Goal: Information Seeking & Learning: Understand process/instructions

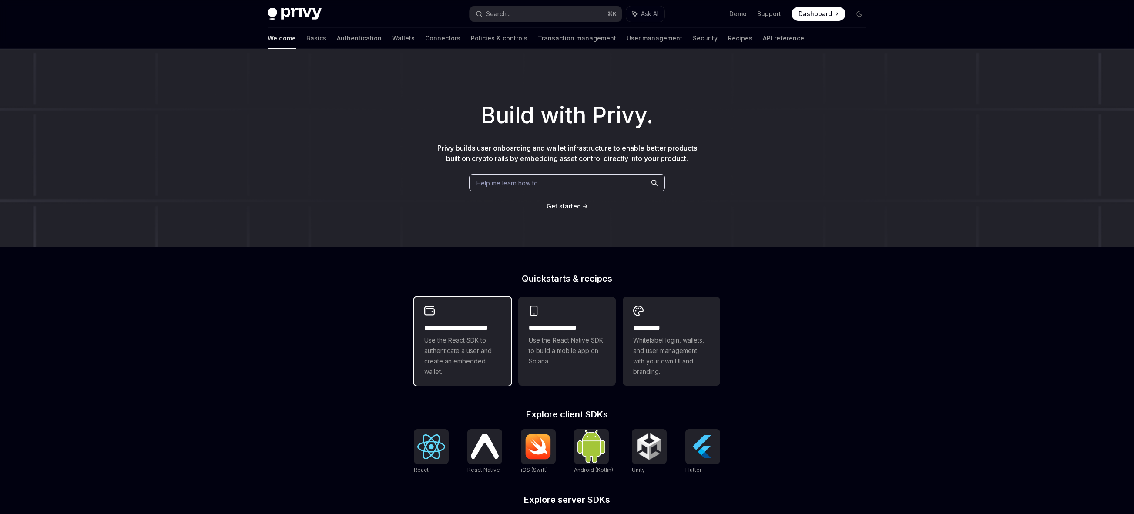
click at [469, 334] on div "**********" at bounding box center [462, 350] width 77 height 54
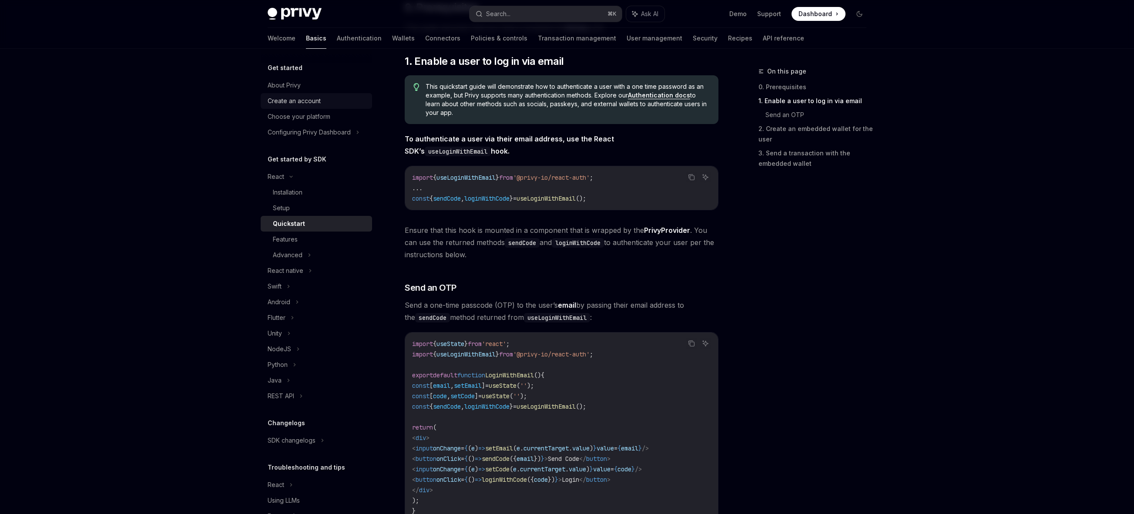
scroll to position [101, 0]
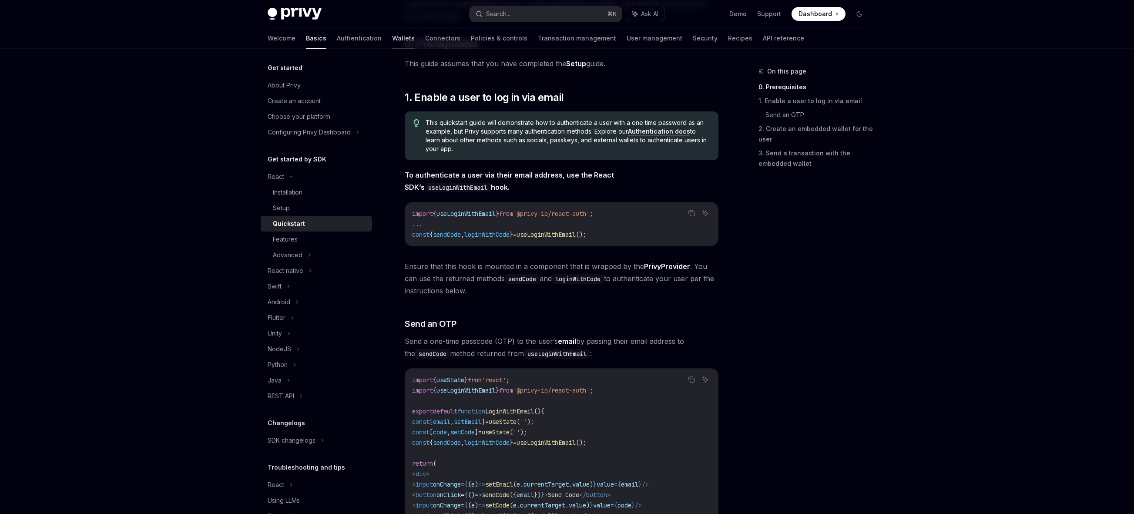
click at [392, 41] on link "Wallets" at bounding box center [403, 38] width 23 height 21
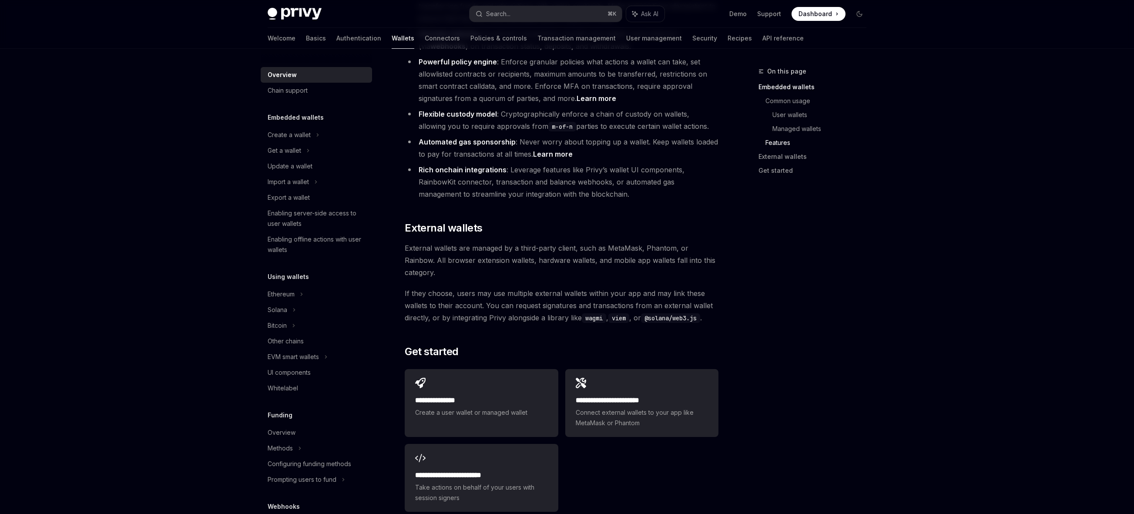
scroll to position [1142, 0]
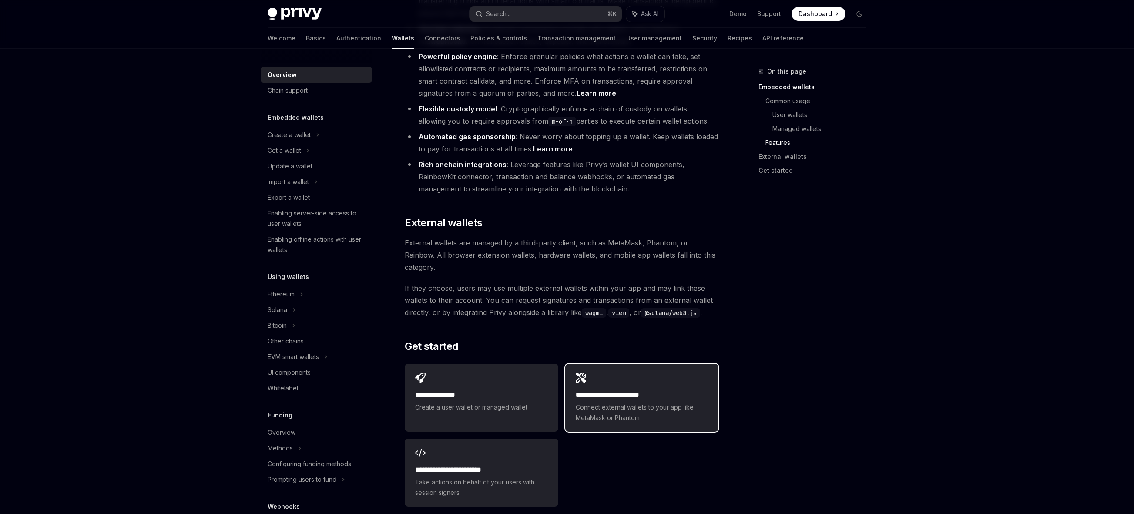
click at [611, 402] on span "Connect external wallets to your app like MetaMask or Phantom" at bounding box center [642, 412] width 132 height 21
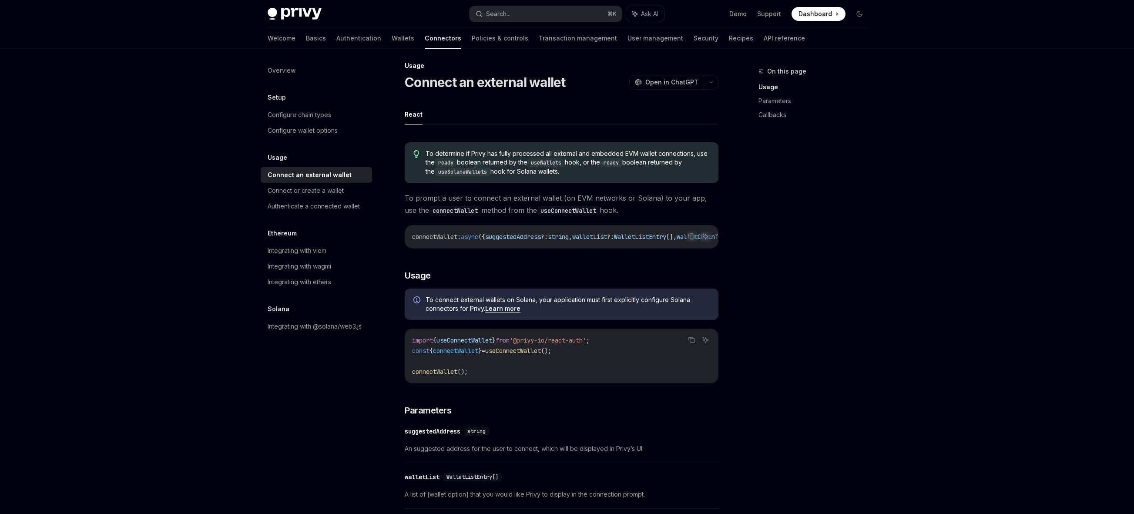
scroll to position [0, 0]
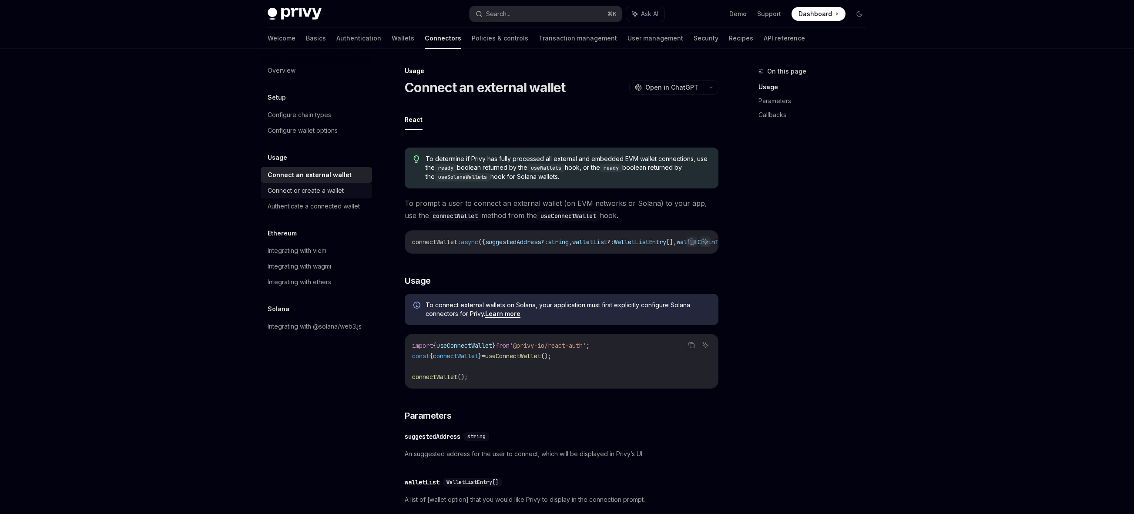
click at [319, 195] on div "Connect or create a wallet" at bounding box center [306, 190] width 76 height 10
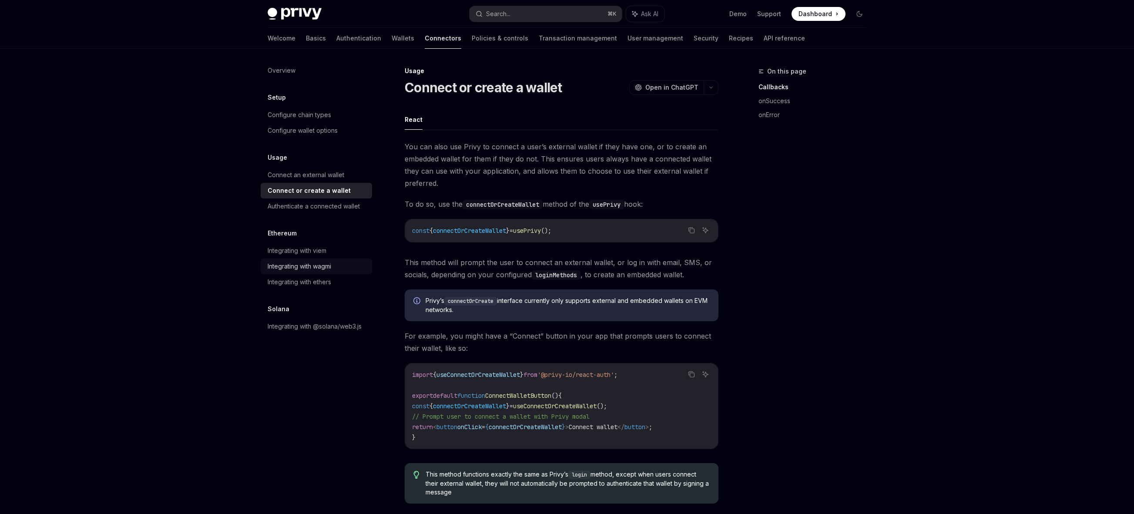
click at [325, 264] on div "Integrating with wagmi" at bounding box center [300, 266] width 64 height 10
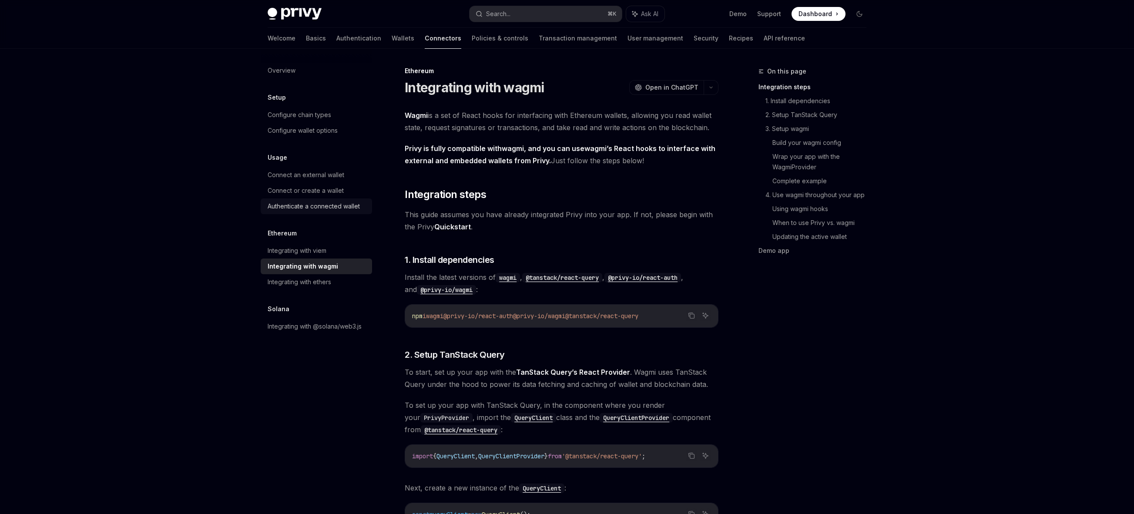
click at [346, 210] on div "Authenticate a connected wallet" at bounding box center [314, 206] width 92 height 10
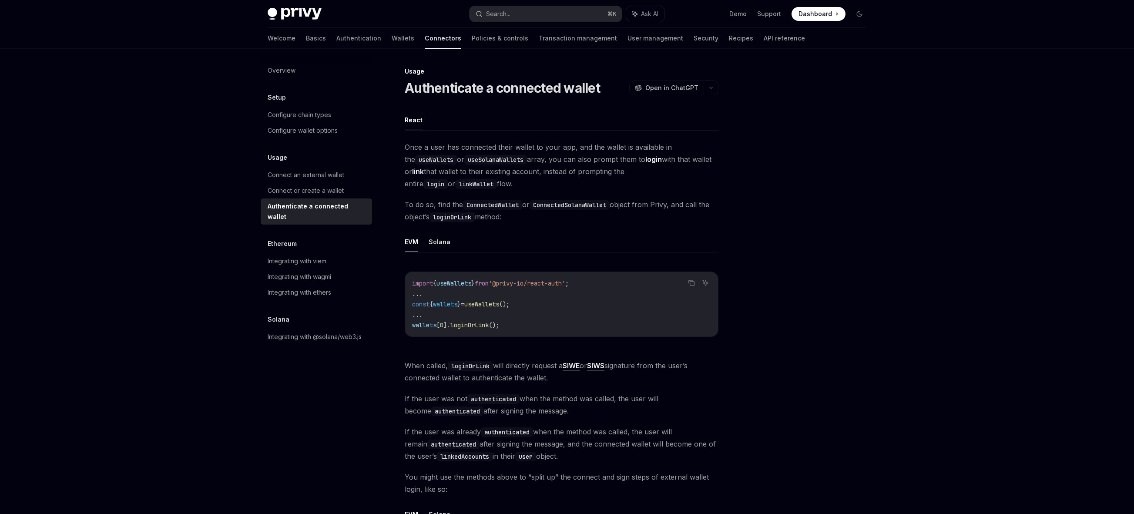
drag, startPoint x: 327, startPoint y: 117, endPoint x: 872, endPoint y: 12, distance: 554.4
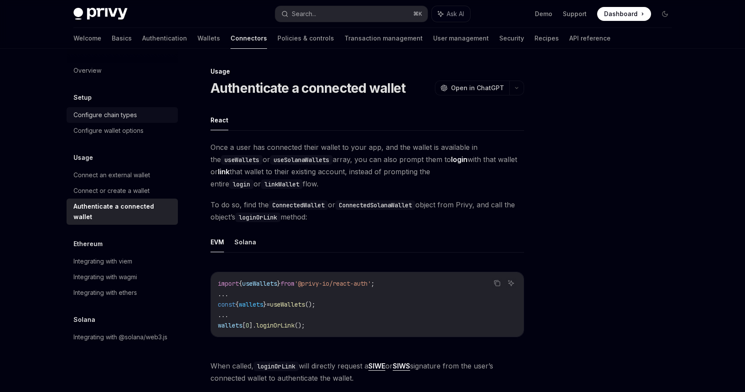
click at [136, 119] on div "Configure chain types" at bounding box center [106, 115] width 64 height 10
type textarea "*"
